Goal: Transaction & Acquisition: Purchase product/service

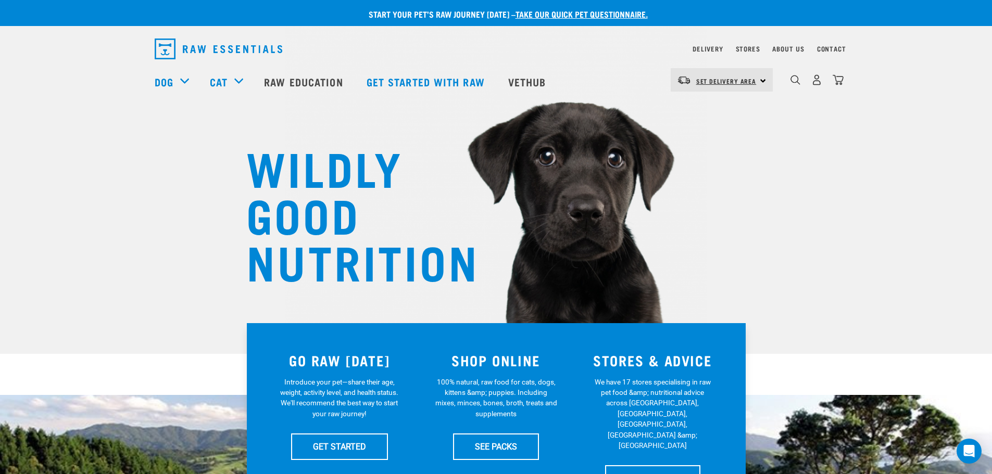
click at [721, 80] on span "Set Delivery Area" at bounding box center [726, 81] width 60 height 4
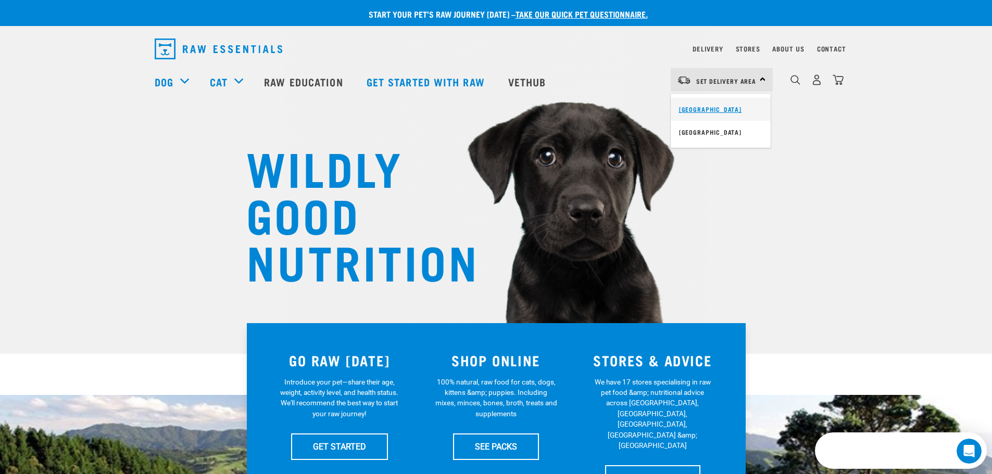
click at [715, 108] on link "[GEOGRAPHIC_DATA]" at bounding box center [721, 109] width 100 height 23
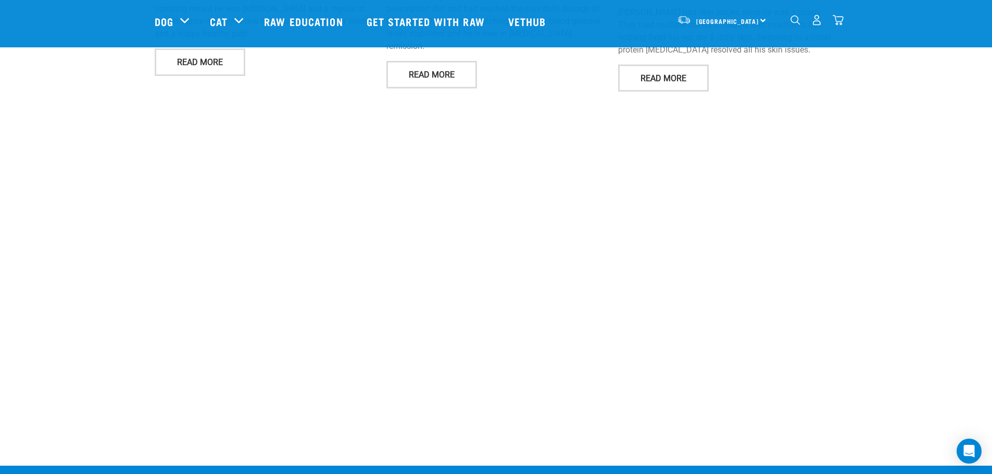
scroll to position [1823, 0]
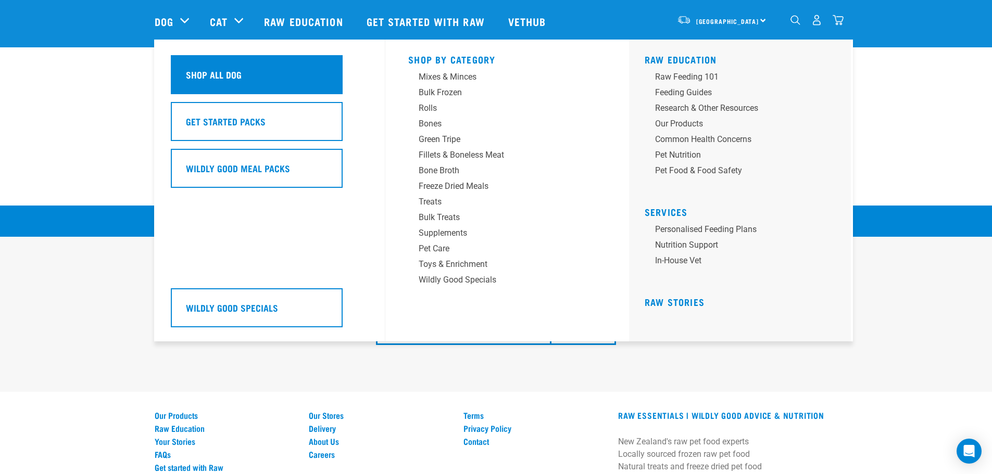
click at [203, 76] on h5 "Shop All Dog" at bounding box center [214, 75] width 56 height 14
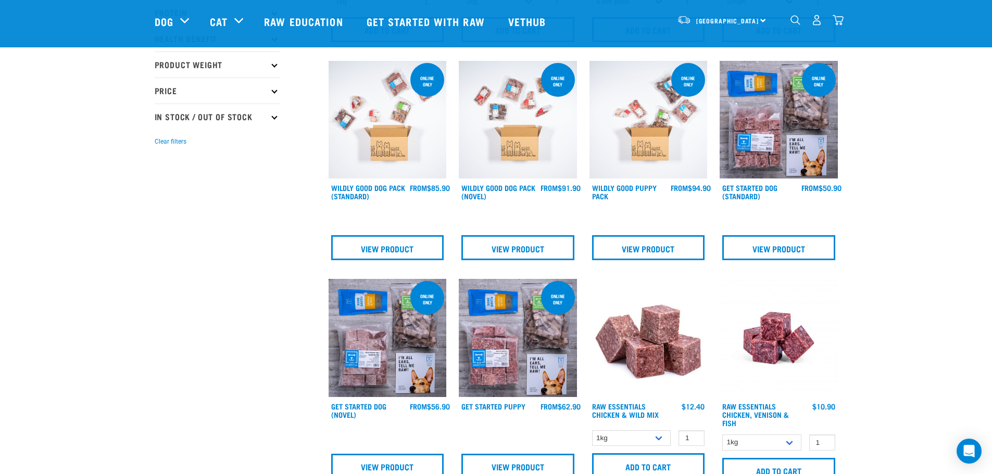
scroll to position [260, 0]
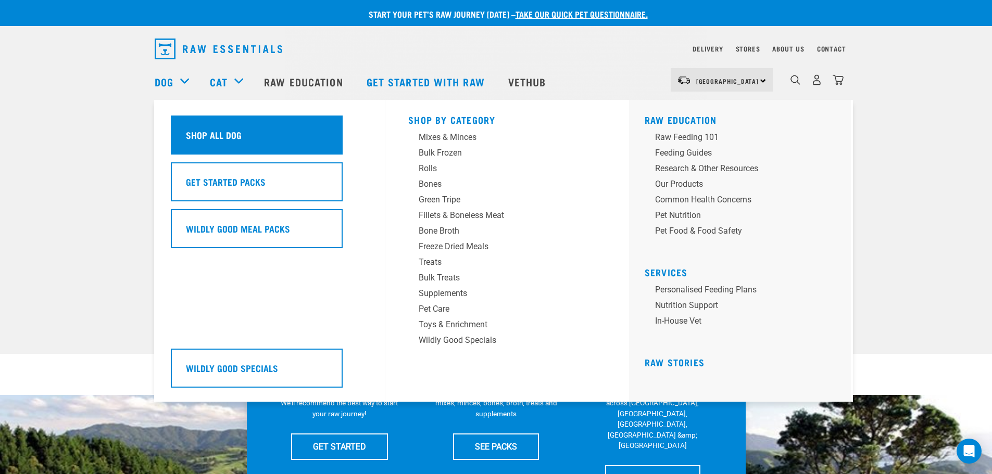
click at [196, 131] on h5 "Shop All Dog" at bounding box center [214, 135] width 56 height 14
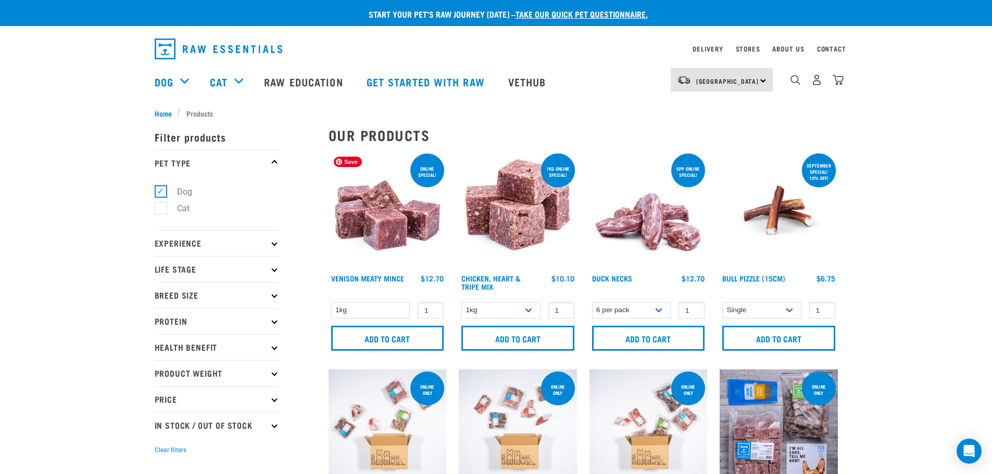
click at [367, 216] on img at bounding box center [388, 211] width 118 height 118
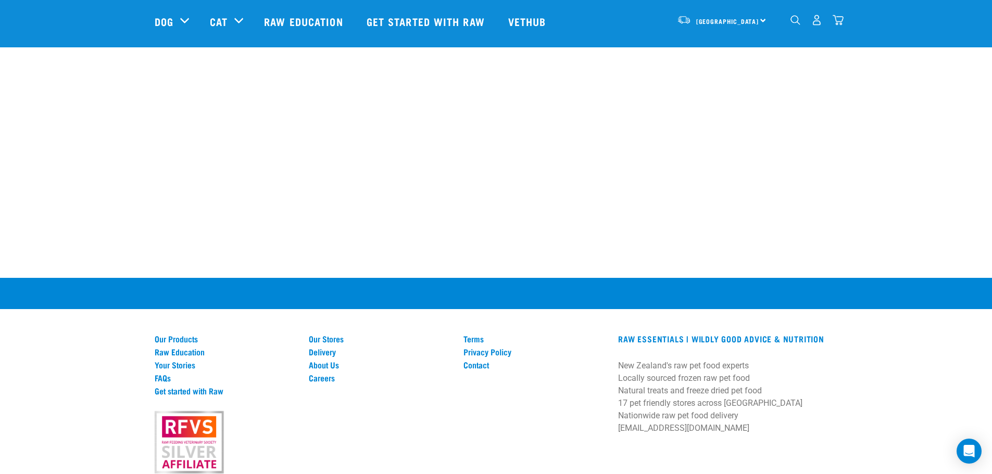
scroll to position [1020, 0]
